Goal: Task Accomplishment & Management: Manage account settings

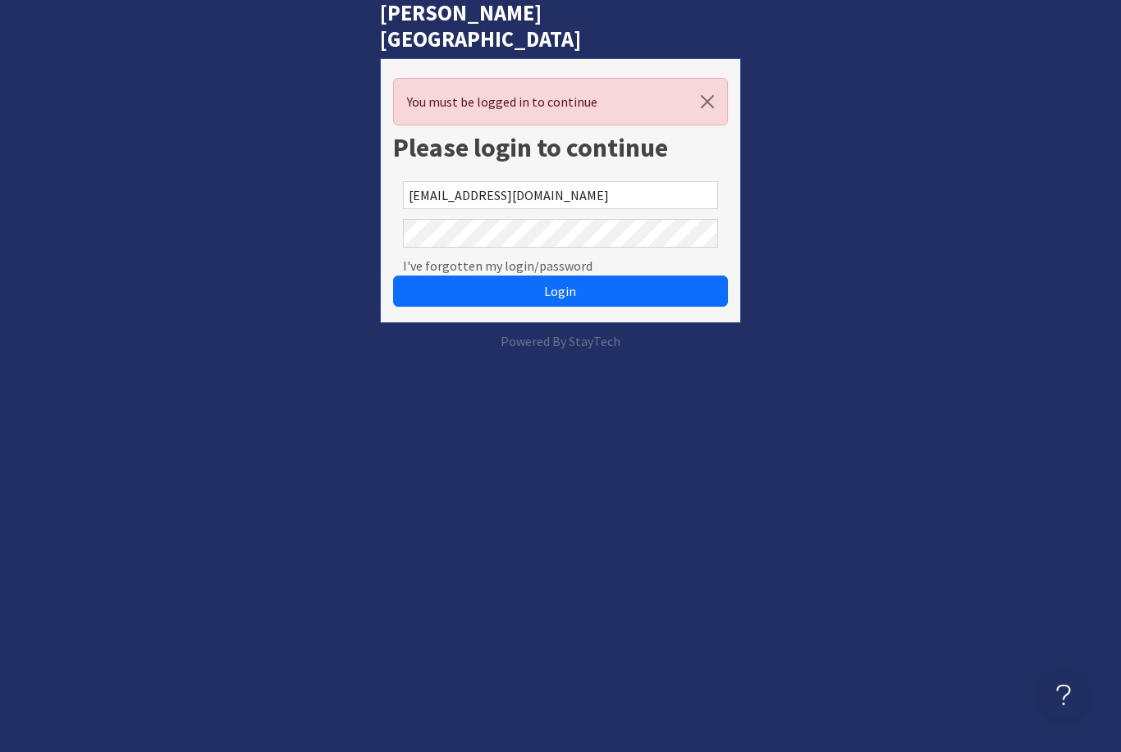
click at [560, 276] on button "Login" at bounding box center [560, 291] width 334 height 31
click at [646, 276] on button "Login" at bounding box center [560, 291] width 334 height 31
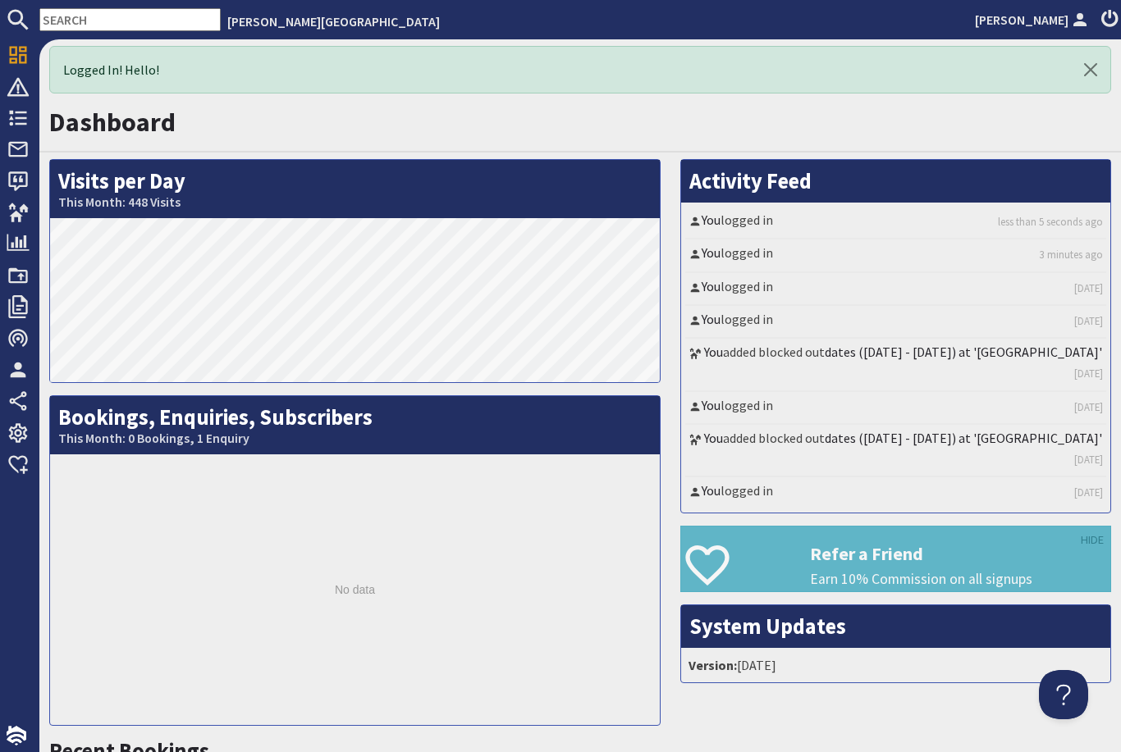
click at [9, 200] on link "Properties" at bounding box center [20, 212] width 26 height 26
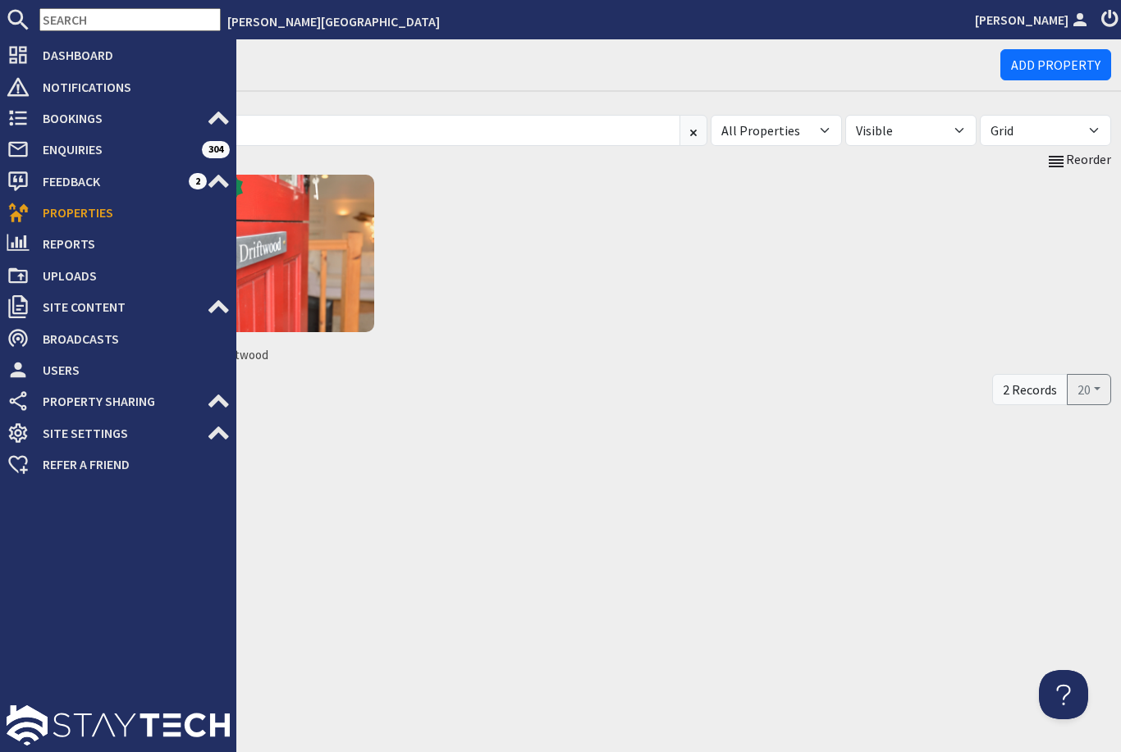
click at [328, 249] on img at bounding box center [296, 254] width 158 height 158
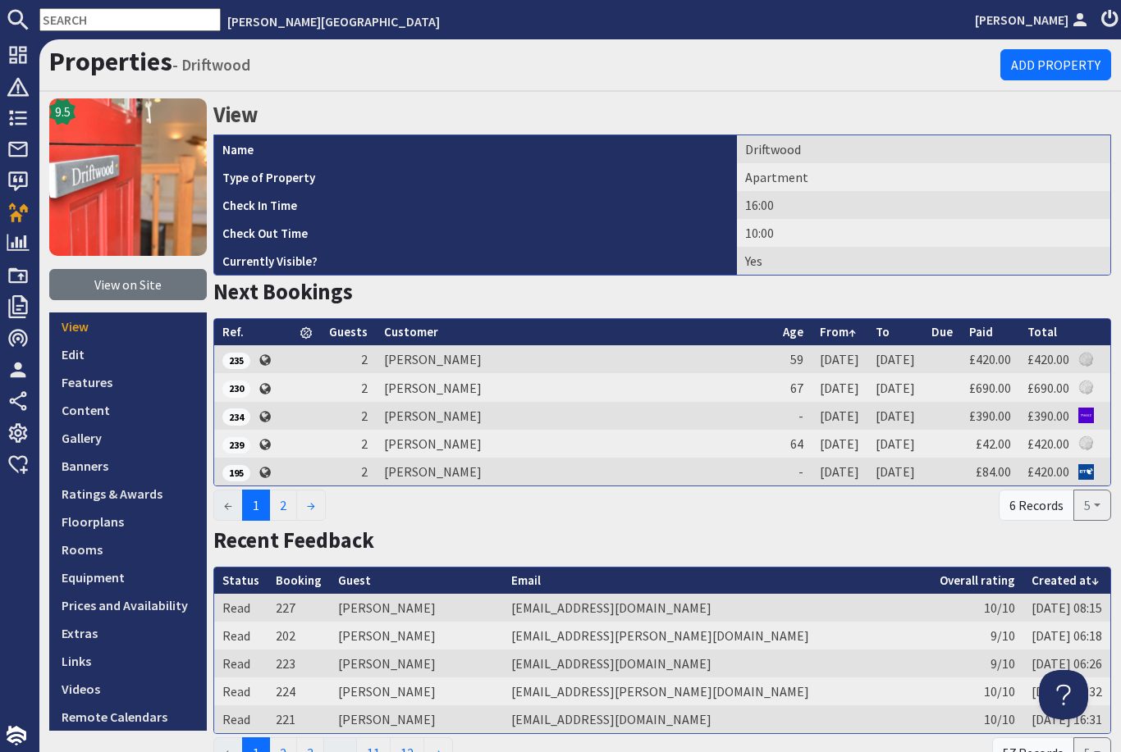
click at [76, 599] on link "Prices and Availability" at bounding box center [128, 606] width 158 height 28
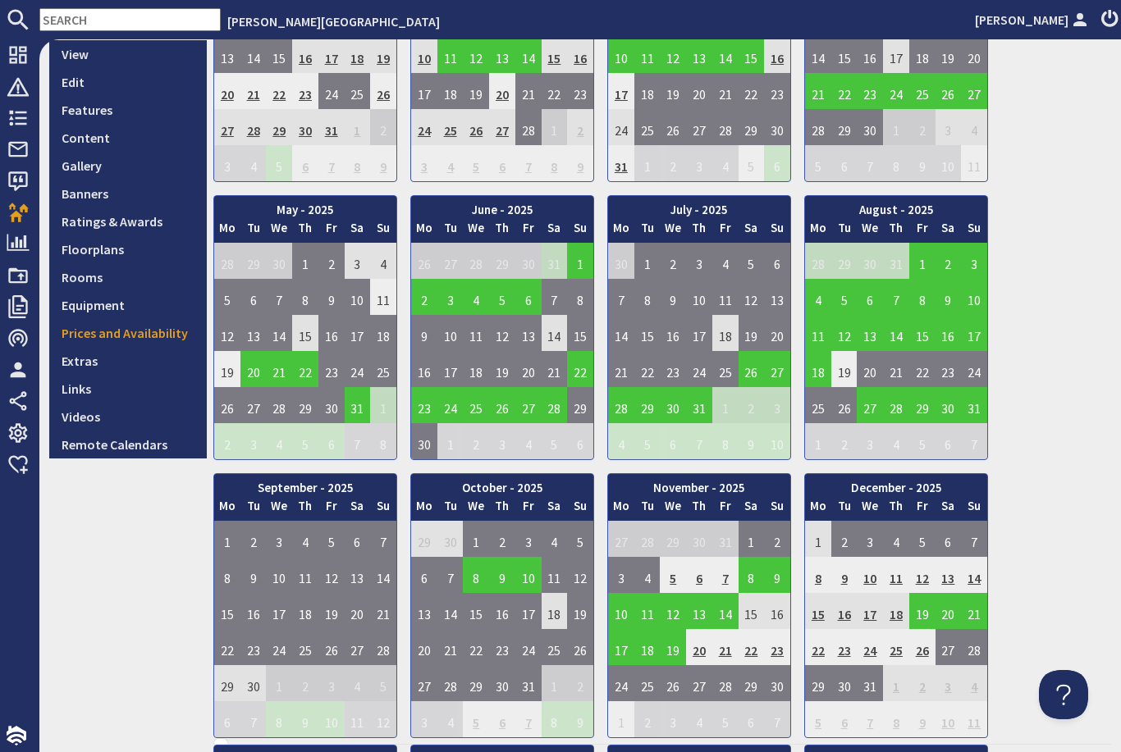
scroll to position [273, 0]
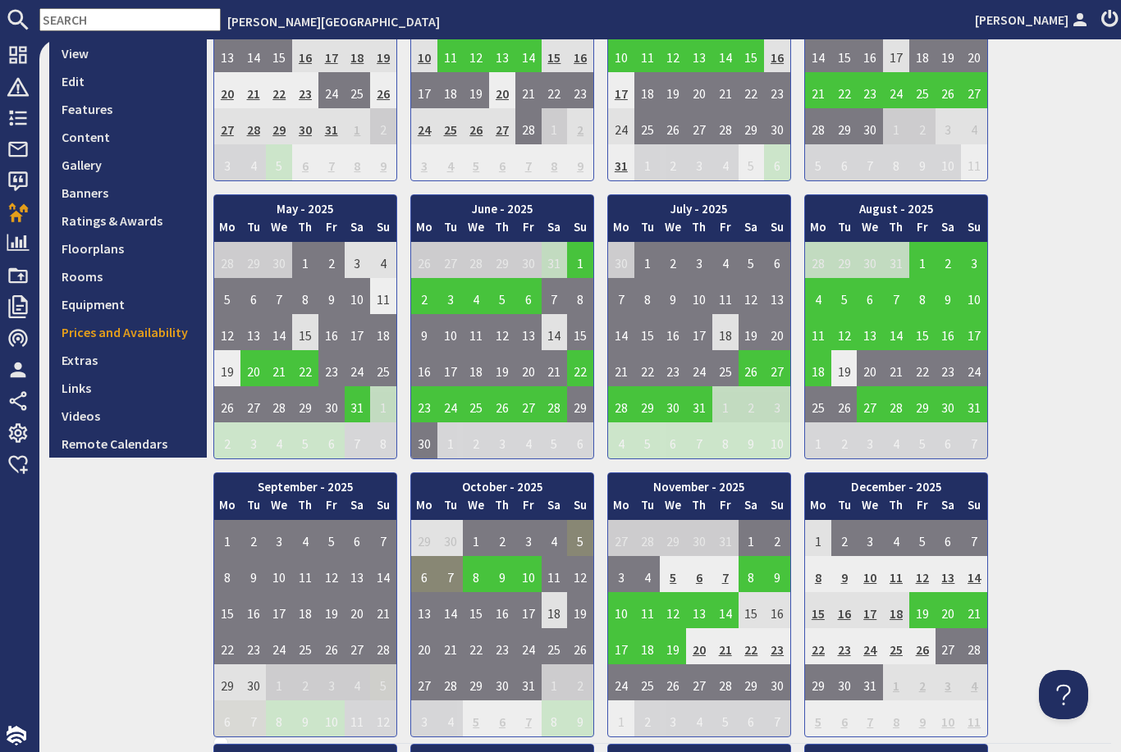
click at [586, 541] on td "5" at bounding box center [580, 538] width 26 height 36
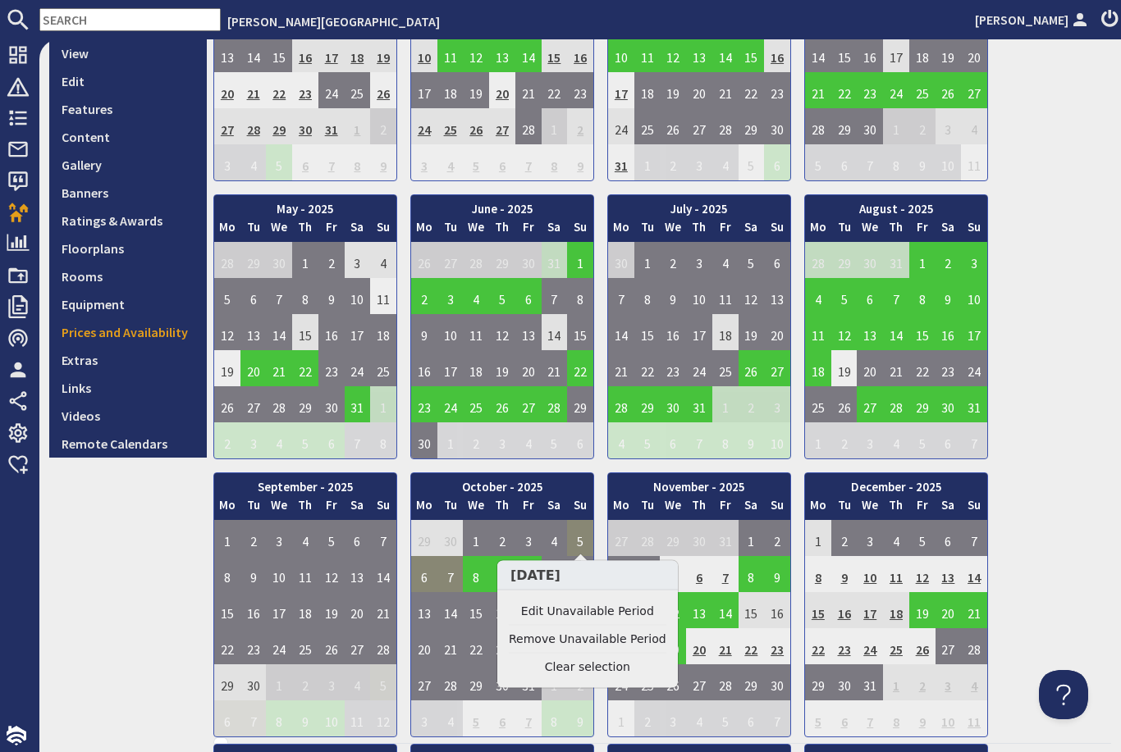
click at [603, 607] on link "Edit Unavailable Period" at bounding box center [588, 611] width 158 height 17
